Goal: Find contact information: Find contact information

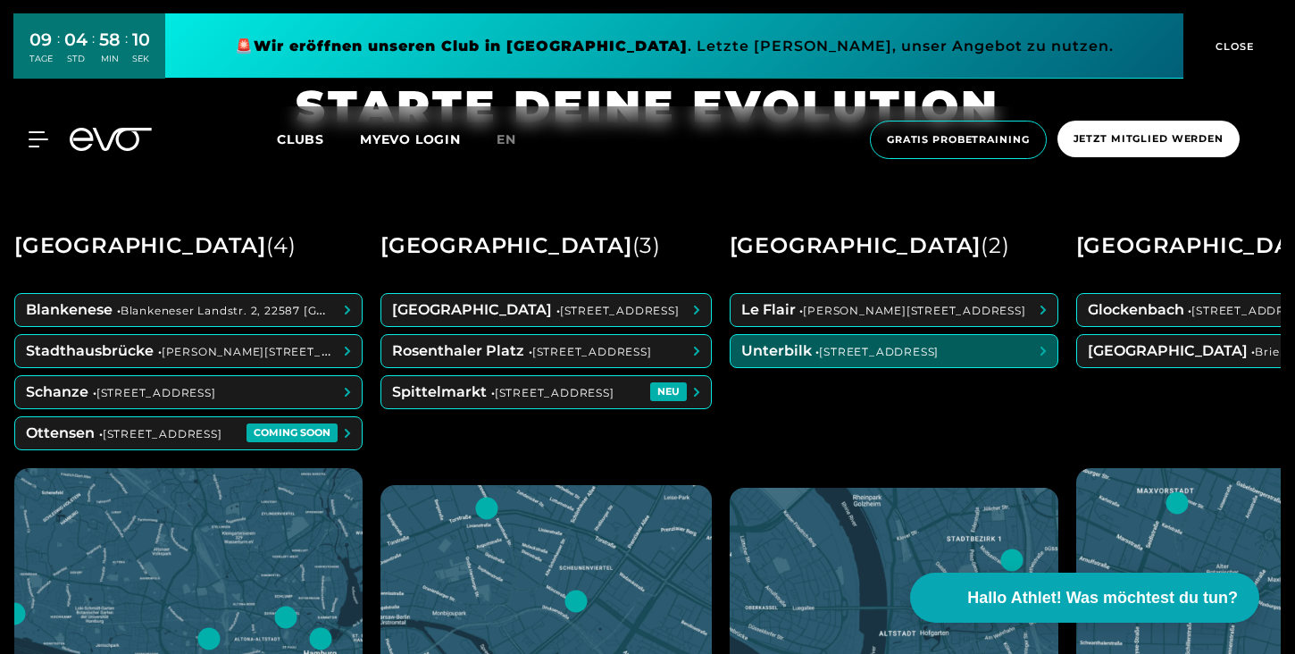
scroll to position [692, 0]
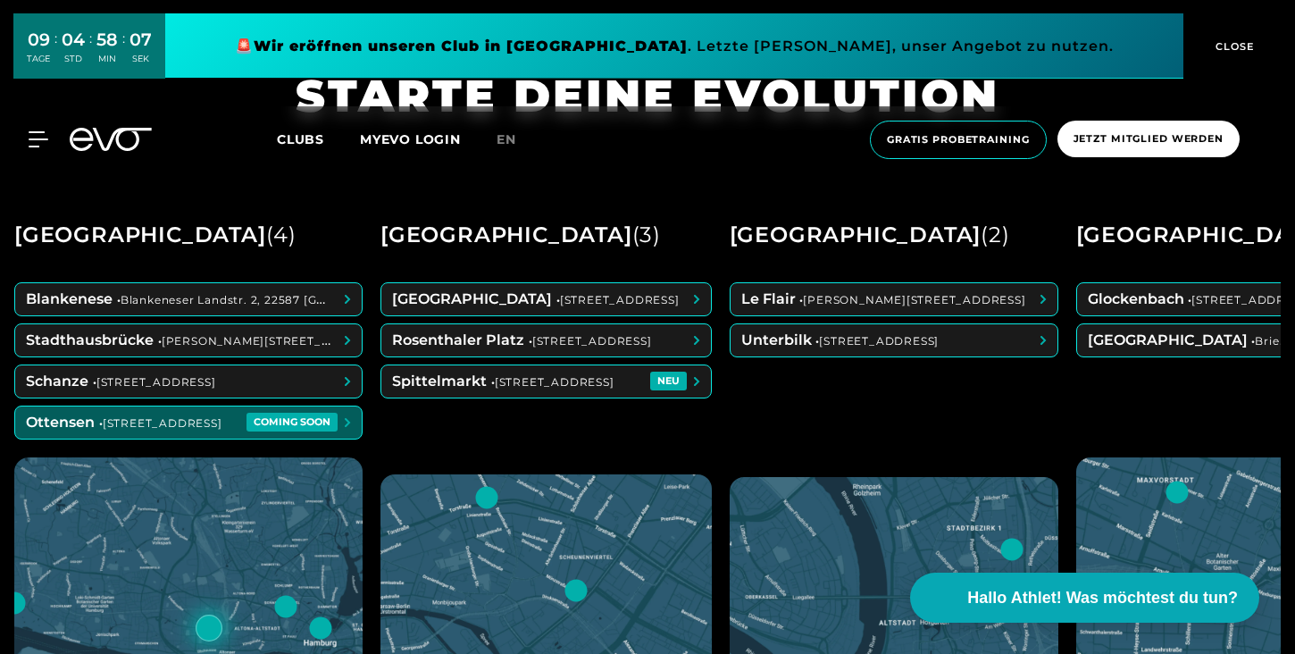
click at [217, 422] on span at bounding box center [188, 422] width 347 height 32
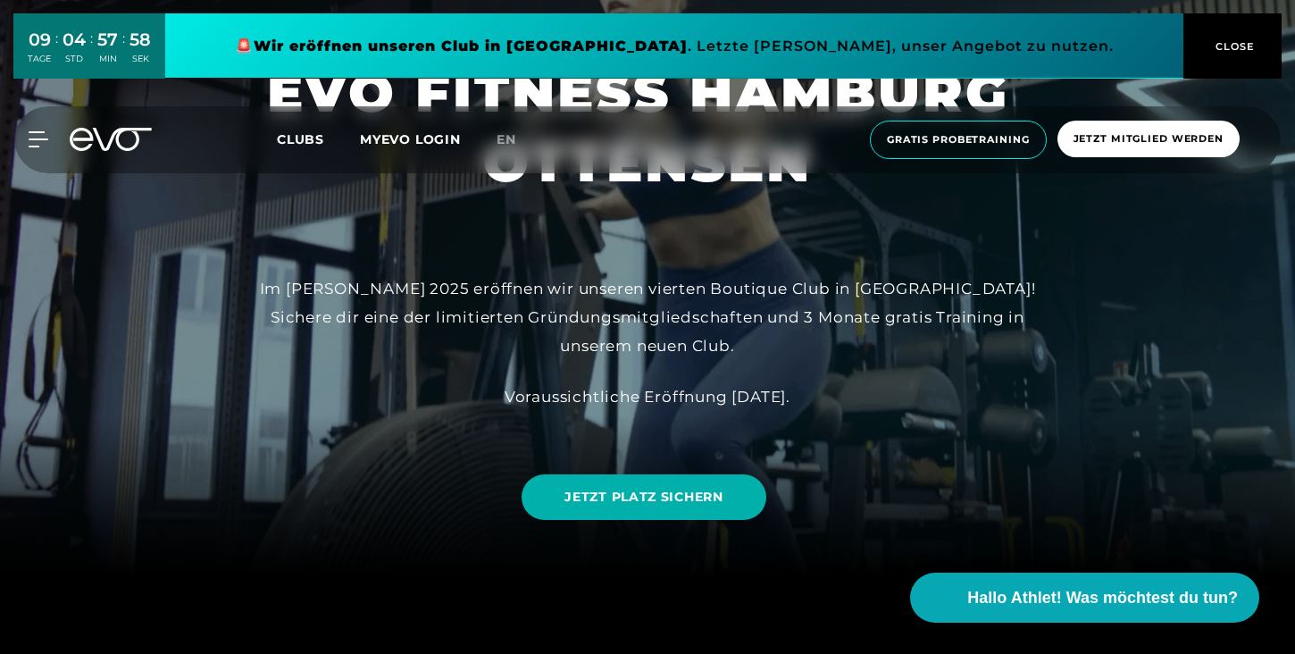
scroll to position [73, 0]
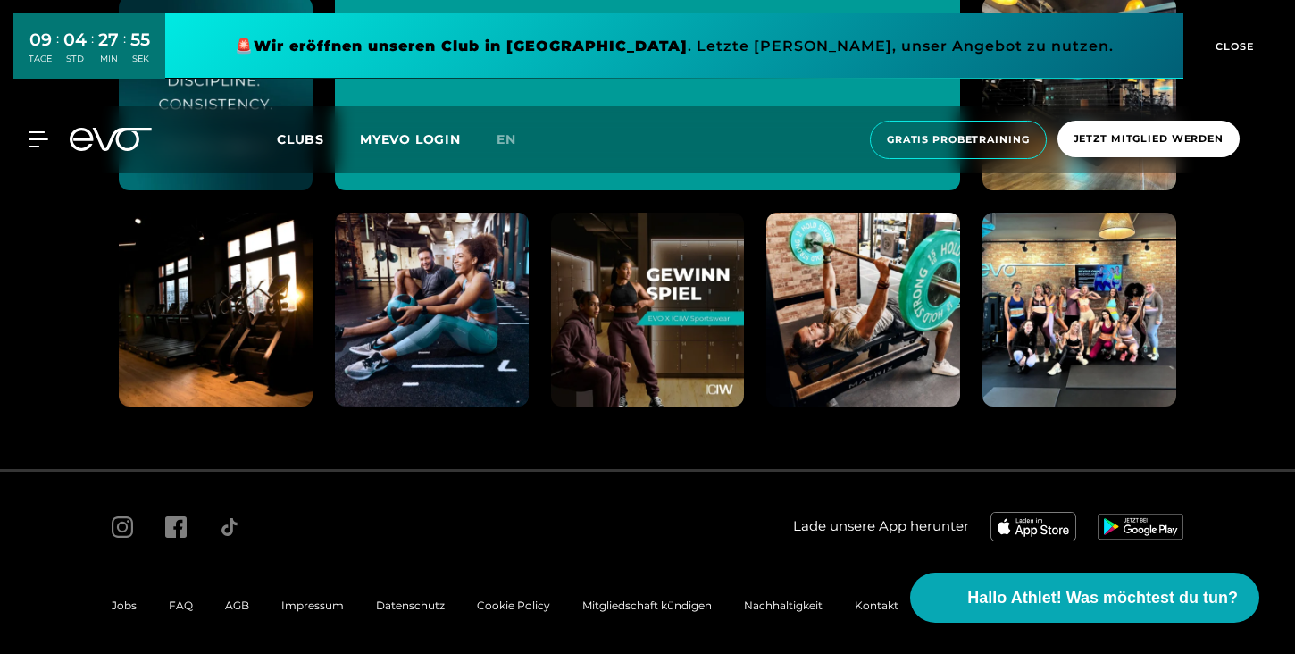
scroll to position [9235, 0]
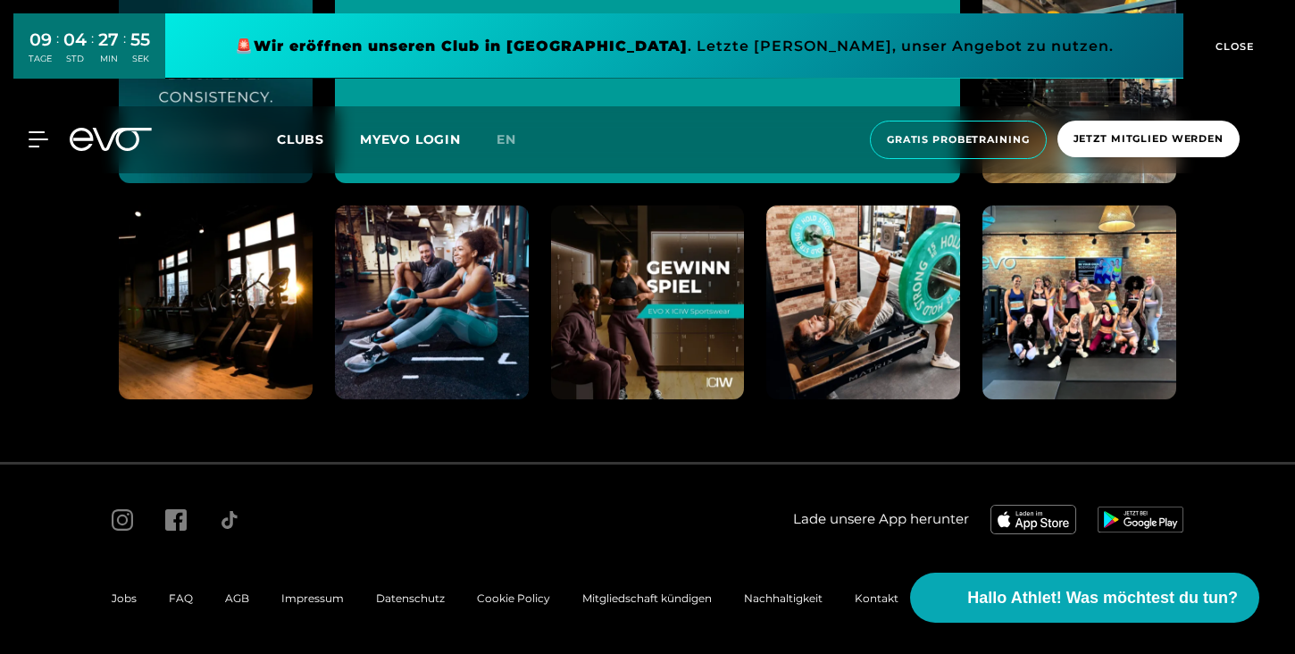
click at [306, 591] on span "Impressum" at bounding box center [312, 597] width 63 height 13
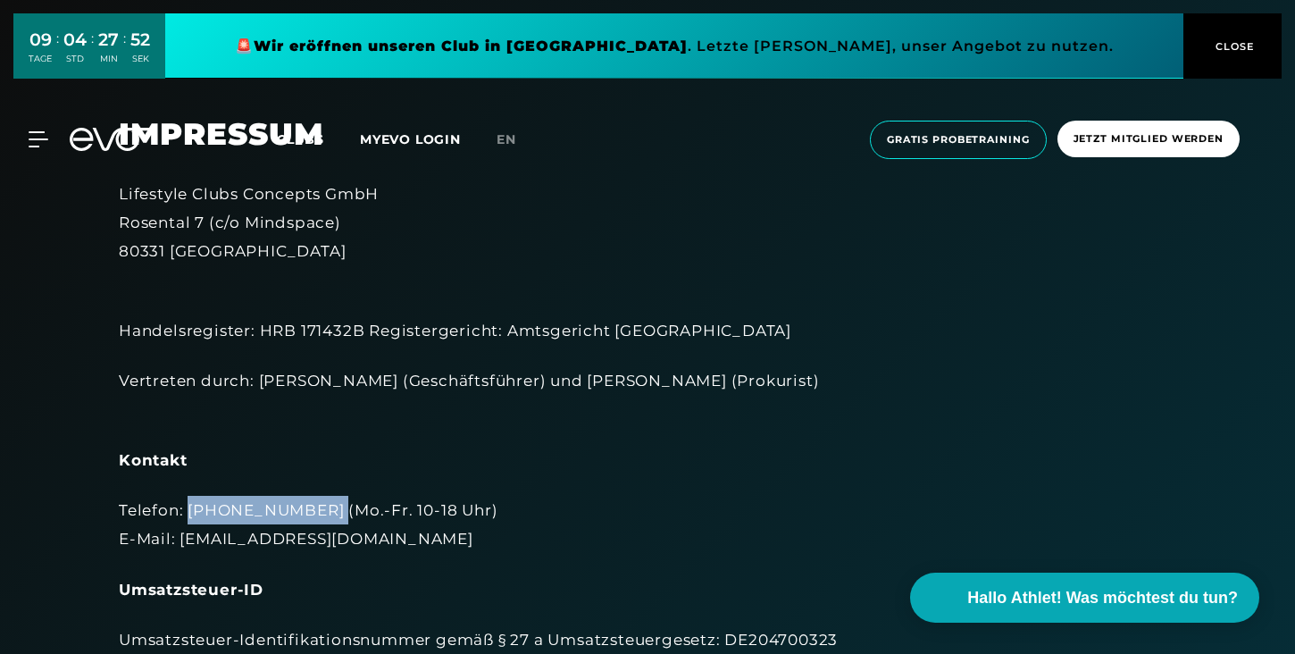
drag, startPoint x: 188, startPoint y: 513, endPoint x: 318, endPoint y: 516, distance: 130.5
click at [318, 516] on div "Telefon: [PHONE_NUMBER] (Mo.-Fr. 10-18 Uhr) E-Mail: [EMAIL_ADDRESS][DOMAIN_NAME]" at bounding box center [648, 525] width 1058 height 58
copy div "[PHONE_NUMBER]"
click at [199, 507] on div "Telefon: [PHONE_NUMBER] (Mo.-Fr. 10-18 Uhr) E-Mail: [EMAIL_ADDRESS][DOMAIN_NAME]" at bounding box center [648, 525] width 1058 height 58
drag, startPoint x: 189, startPoint y: 512, endPoint x: 318, endPoint y: 508, distance: 128.7
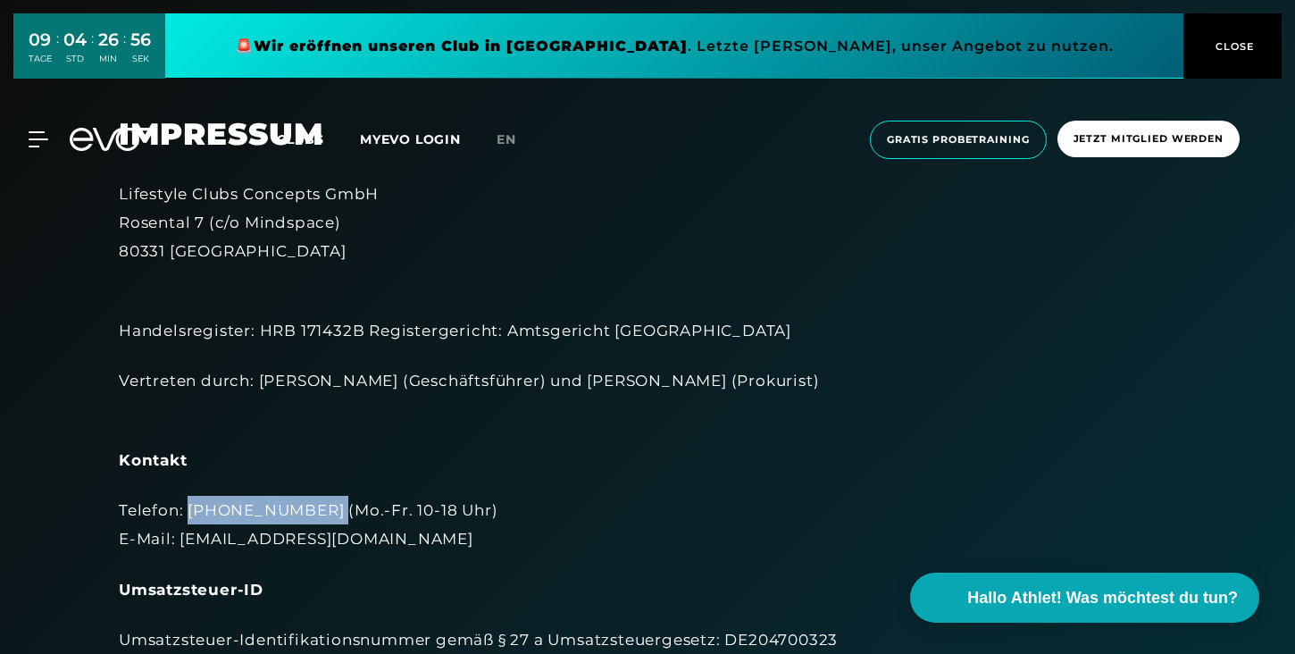
click at [318, 508] on div "Telefon: [PHONE_NUMBER] (Mo.-Fr. 10-18 Uhr) E-Mail: [EMAIL_ADDRESS][DOMAIN_NAME]" at bounding box center [648, 525] width 1058 height 58
copy div "[PHONE_NUMBER]"
drag, startPoint x: 188, startPoint y: 511, endPoint x: 317, endPoint y: 514, distance: 128.6
click at [317, 514] on div "Telefon: [PHONE_NUMBER] (Mo.-Fr. 10-18 Uhr) E-Mail: [EMAIL_ADDRESS][DOMAIN_NAME]" at bounding box center [648, 525] width 1058 height 58
copy div "[PHONE_NUMBER]"
